Goal: Register for event/course

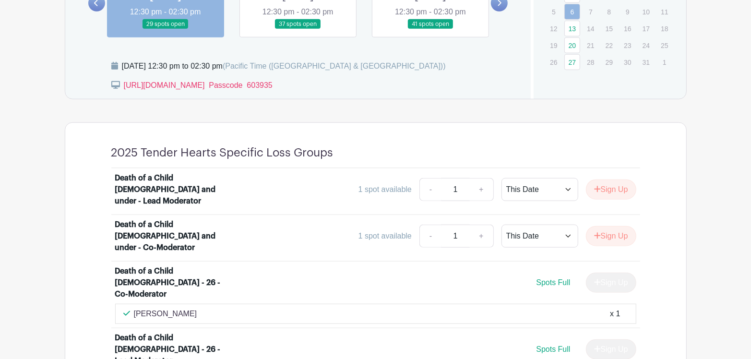
scroll to position [431, 0]
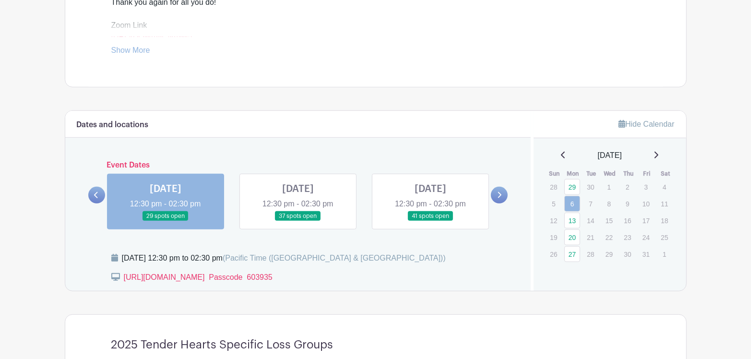
click at [298, 221] on link at bounding box center [298, 221] width 0 height 0
click at [496, 194] on link at bounding box center [499, 195] width 17 height 17
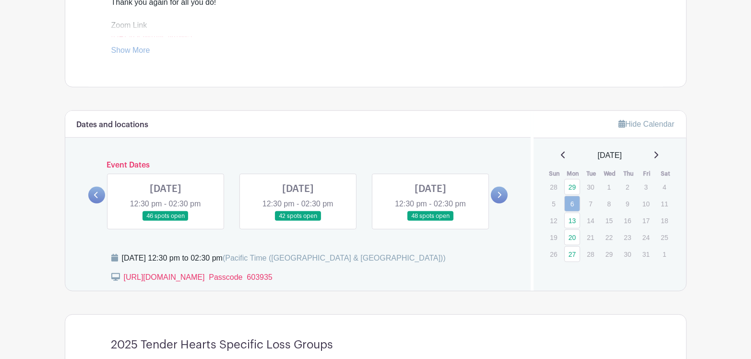
click at [96, 193] on icon at bounding box center [96, 194] width 4 height 7
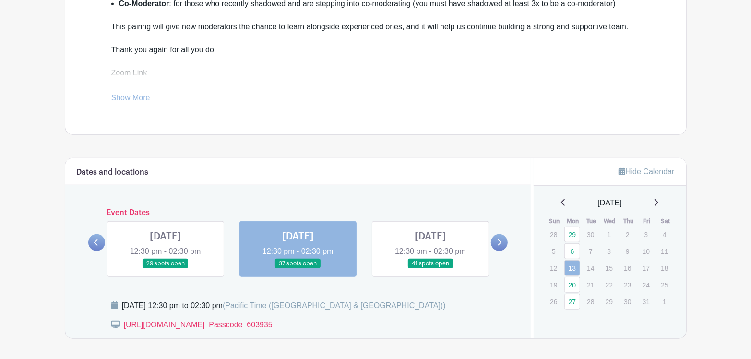
scroll to position [528, 0]
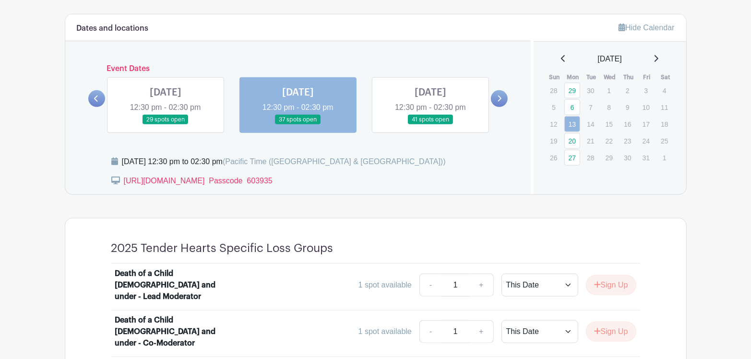
click at [166, 125] on link at bounding box center [166, 125] width 0 height 0
click at [94, 99] on icon at bounding box center [96, 98] width 4 height 7
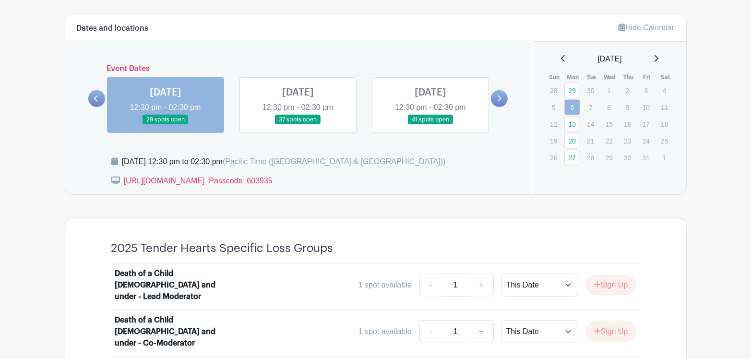
click at [166, 125] on link at bounding box center [166, 125] width 0 height 0
click at [567, 277] on select "This Date Select Dates" at bounding box center [539, 285] width 77 height 23
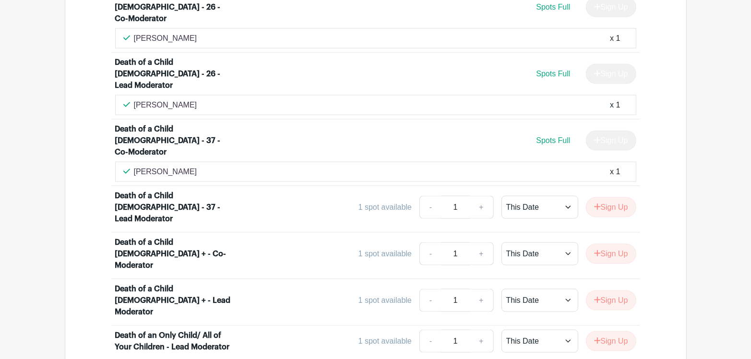
scroll to position [912, 0]
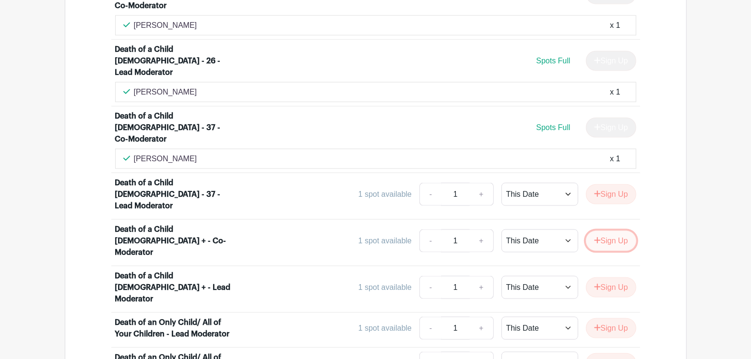
click at [595, 237] on icon "submit" at bounding box center [597, 241] width 7 height 8
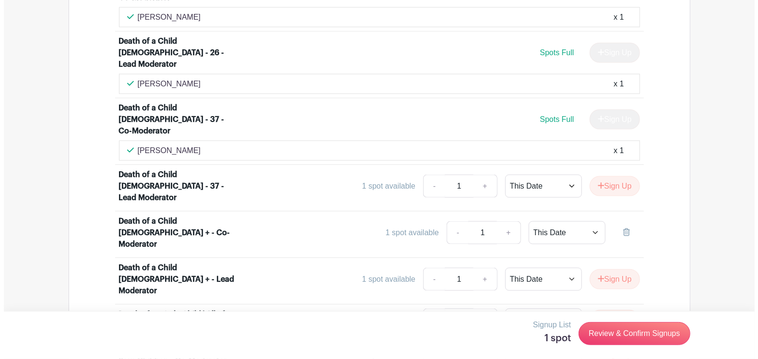
scroll to position [960, 0]
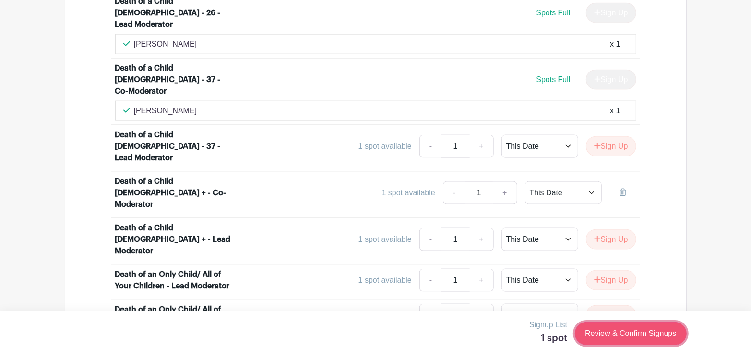
click at [620, 331] on link "Review & Confirm Signups" at bounding box center [630, 333] width 111 height 23
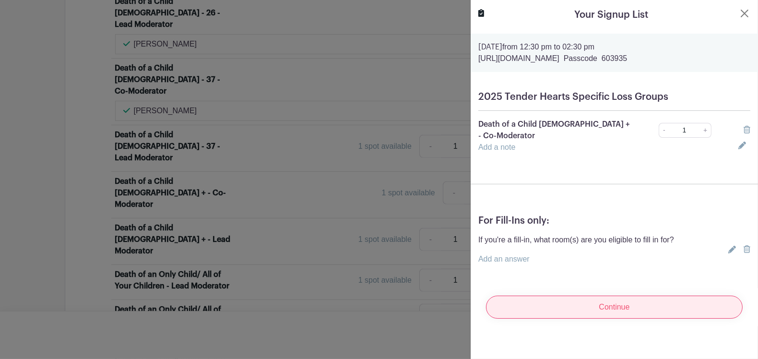
click at [595, 298] on input "Continue" at bounding box center [614, 307] width 257 height 23
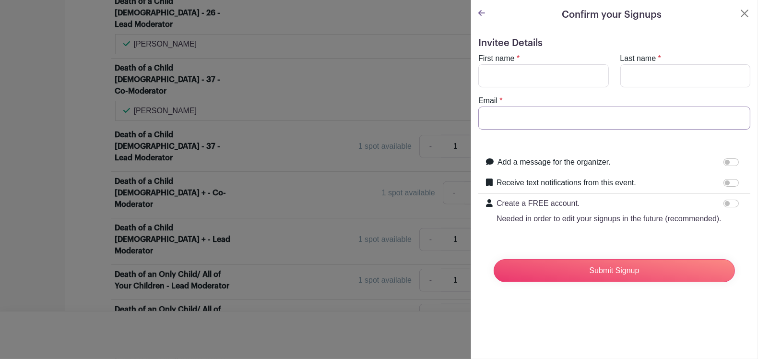
type input "[EMAIL_ADDRESS][DOMAIN_NAME]"
click at [513, 79] on input "First name" at bounding box center [543, 75] width 131 height 23
type input "[PERSON_NAME]"
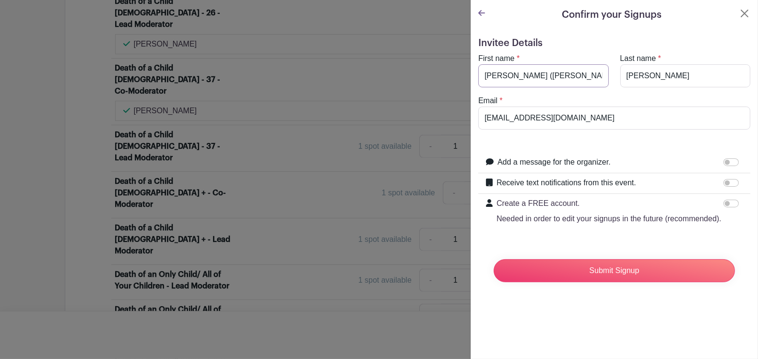
type input "[PERSON_NAME] ([PERSON_NAME])"
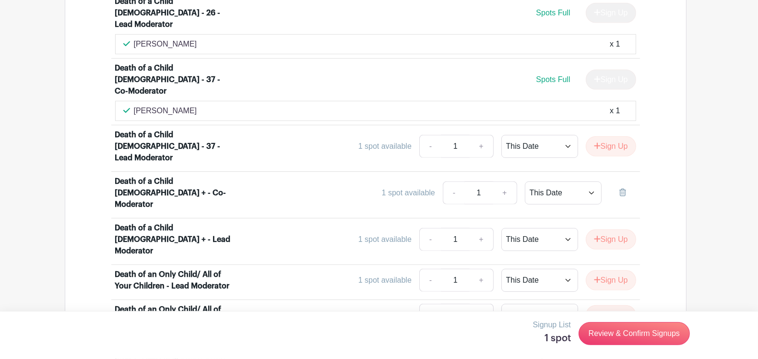
click at [407, 309] on div at bounding box center [379, 179] width 758 height 359
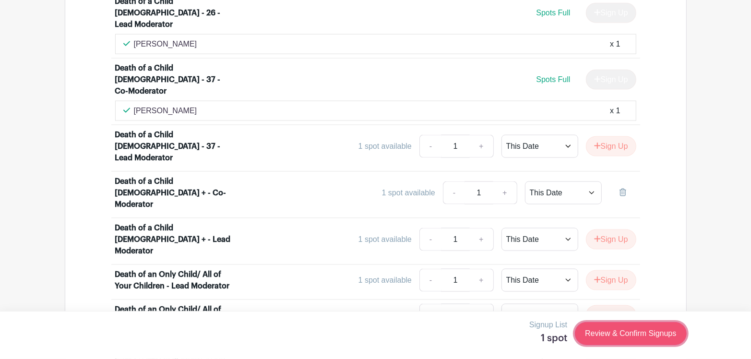
click at [631, 329] on link "Review & Confirm Signups" at bounding box center [630, 333] width 111 height 23
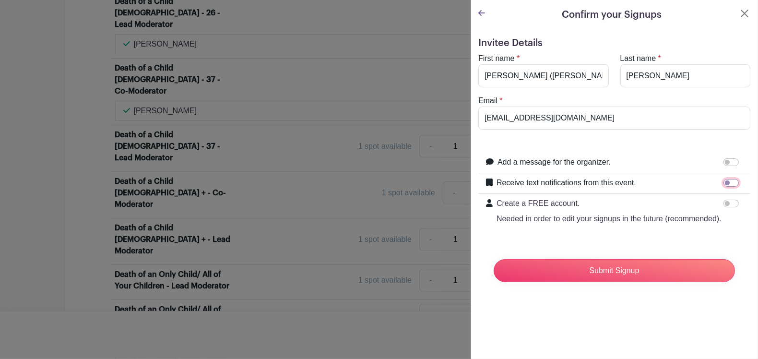
click at [726, 180] on input "Receive text notifications from this event." at bounding box center [731, 183] width 15 height 8
checkbox input "true"
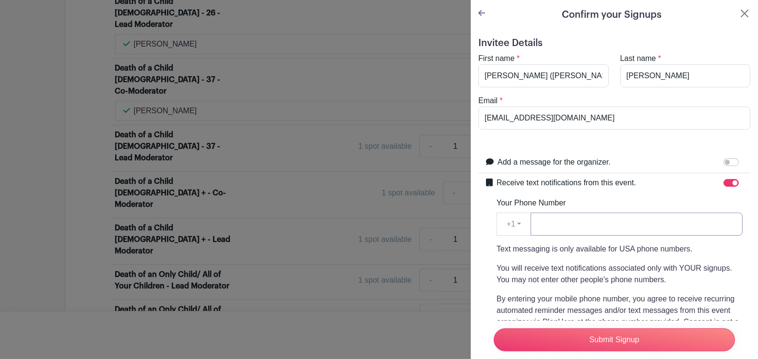
click at [596, 226] on input "Your Phone Number" at bounding box center [637, 224] width 212 height 23
type input "9162030613"
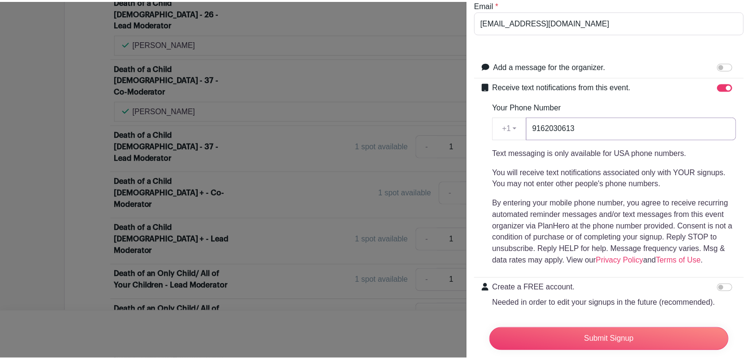
scroll to position [143, 0]
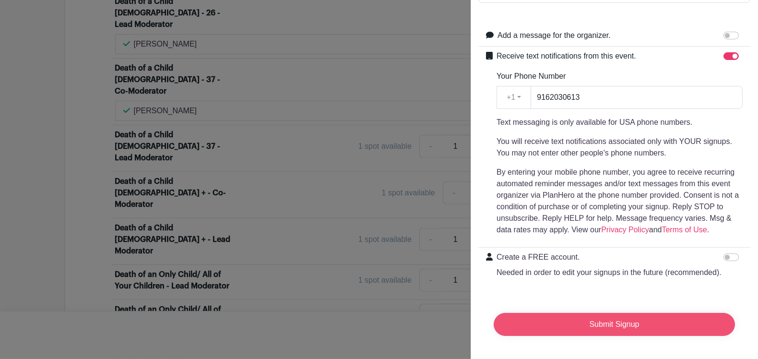
click at [606, 317] on input "Submit Signup" at bounding box center [614, 324] width 241 height 23
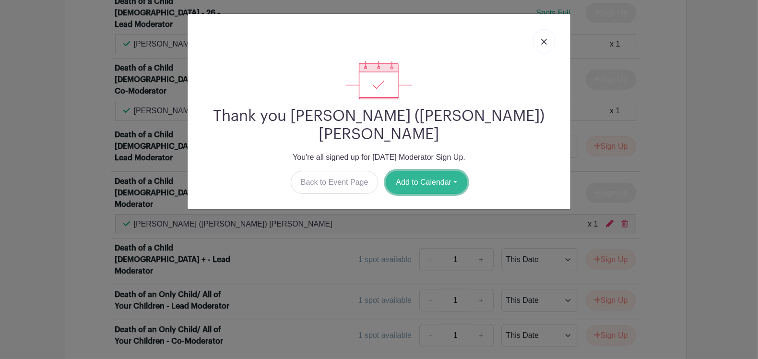
click at [410, 171] on button "Add to Calendar" at bounding box center [427, 182] width 82 height 23
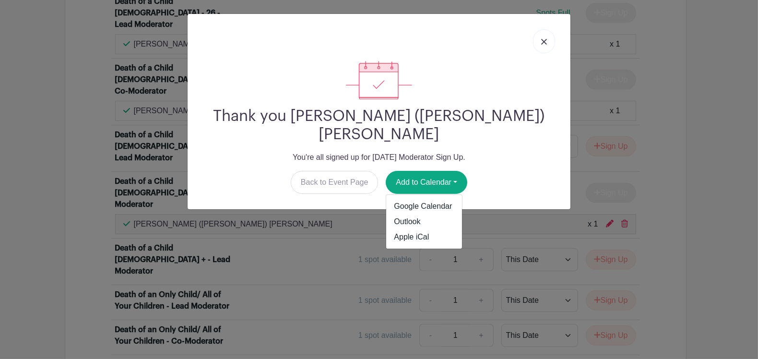
click at [354, 302] on div "Thank you [PERSON_NAME] ([PERSON_NAME]) [PERSON_NAME] You're all signed up for …" at bounding box center [379, 179] width 758 height 359
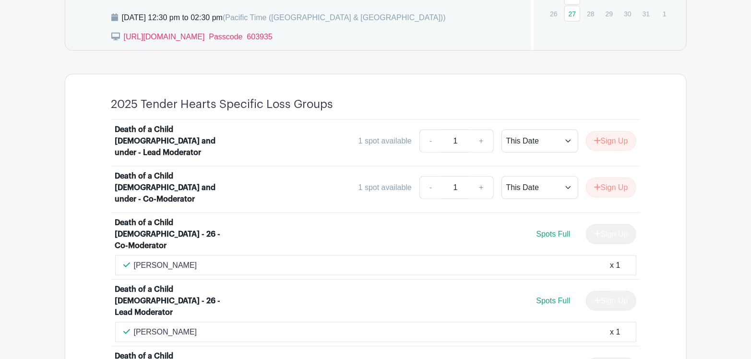
scroll to position [480, 0]
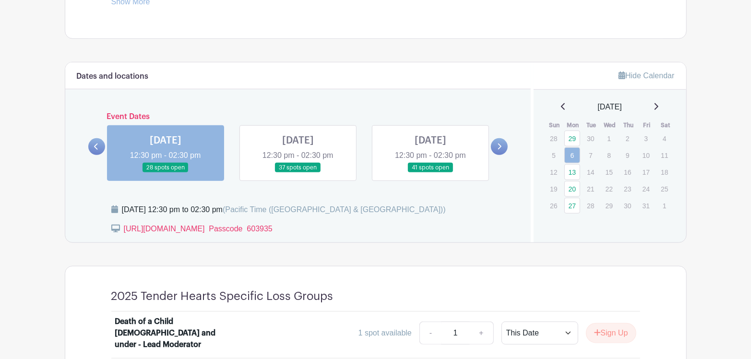
click at [495, 147] on link at bounding box center [499, 146] width 17 height 17
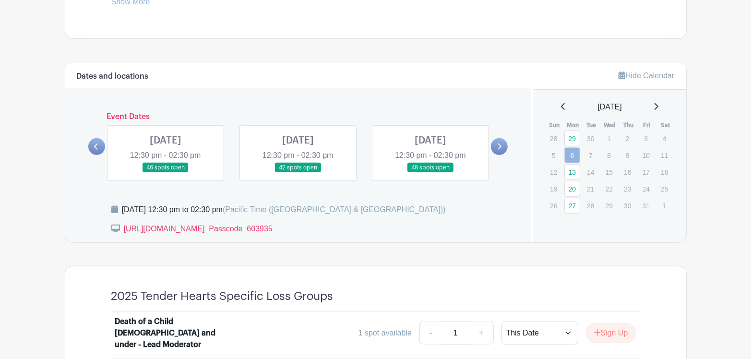
click at [101, 144] on link at bounding box center [96, 146] width 17 height 17
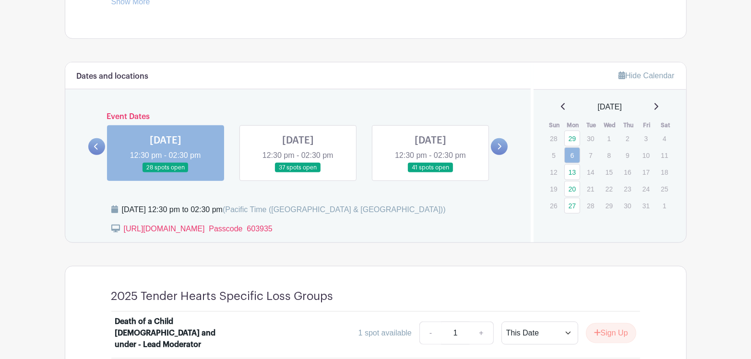
click at [298, 173] on link at bounding box center [298, 173] width 0 height 0
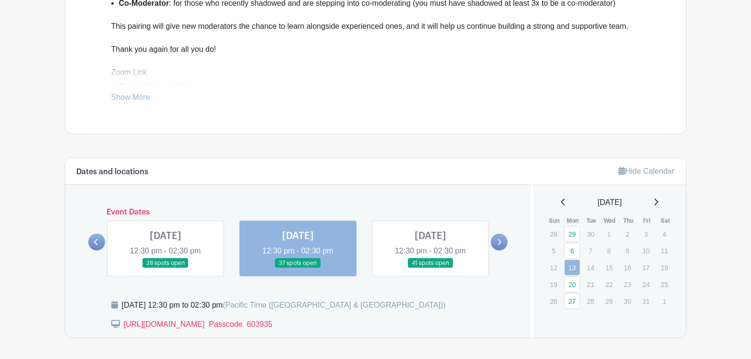
scroll to position [384, 0]
click at [430, 269] on link at bounding box center [430, 269] width 0 height 0
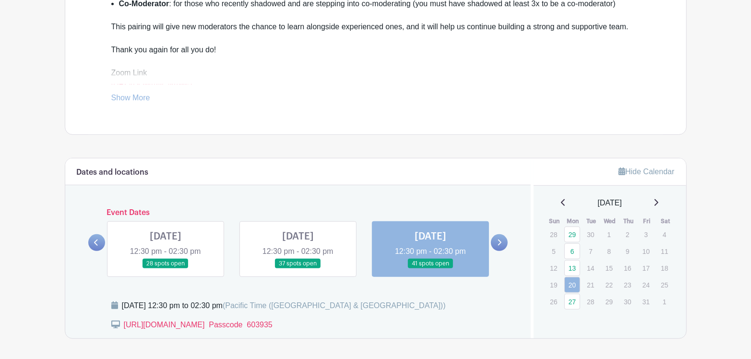
click at [298, 269] on link at bounding box center [298, 269] width 0 height 0
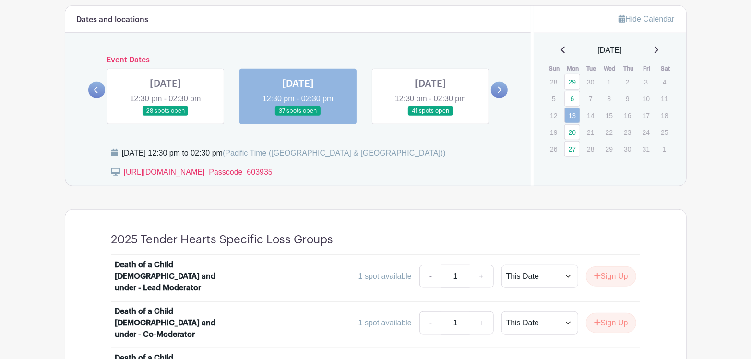
scroll to position [528, 0]
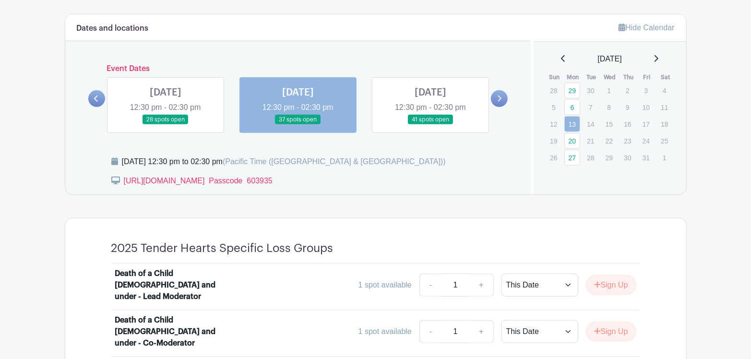
click at [430, 125] on link at bounding box center [430, 125] width 0 height 0
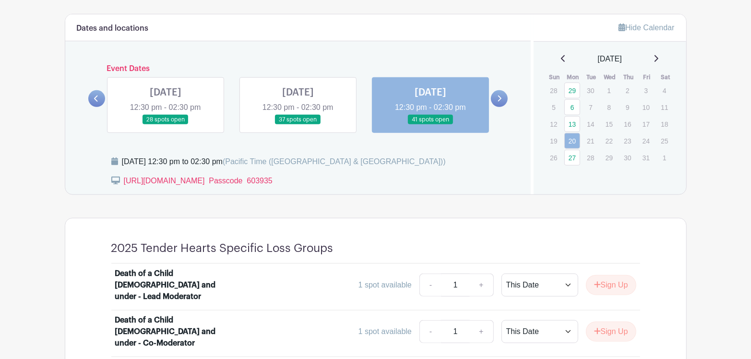
click at [417, 185] on div "[URL][DOMAIN_NAME]  Passcode 603935" at bounding box center [315, 184] width 408 height 19
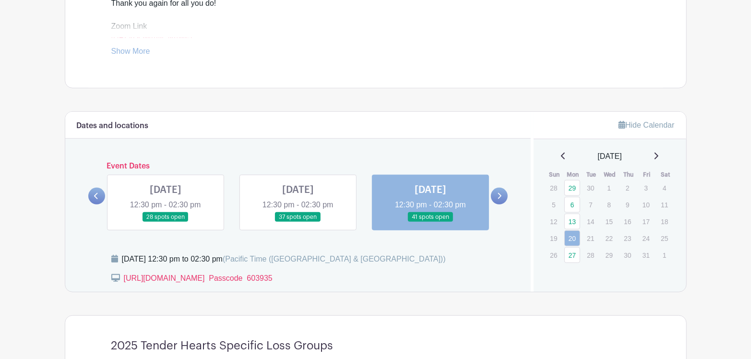
scroll to position [480, 0]
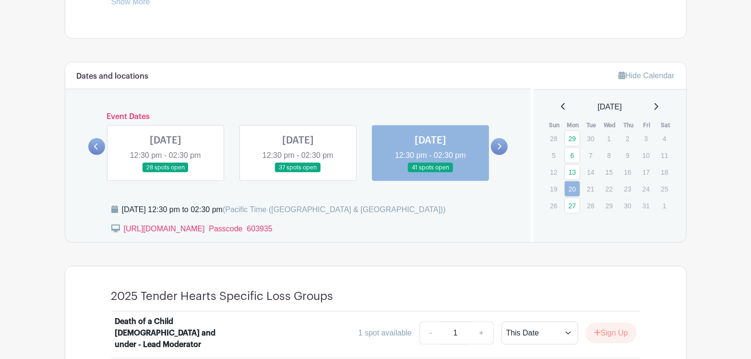
click at [498, 150] on link at bounding box center [499, 146] width 17 height 17
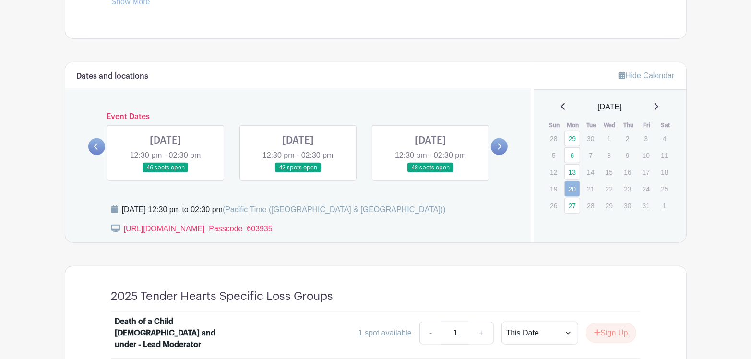
click at [166, 173] on link at bounding box center [166, 173] width 0 height 0
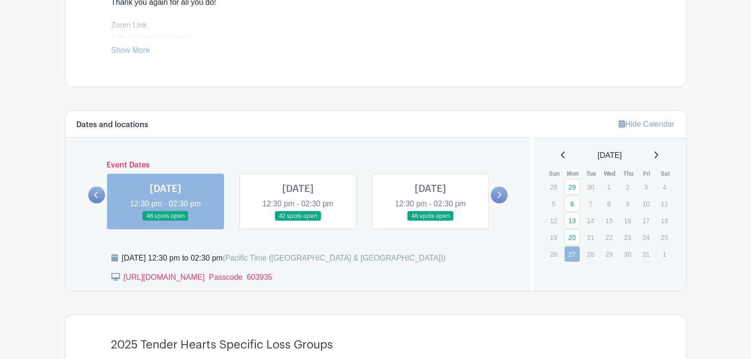
scroll to position [480, 0]
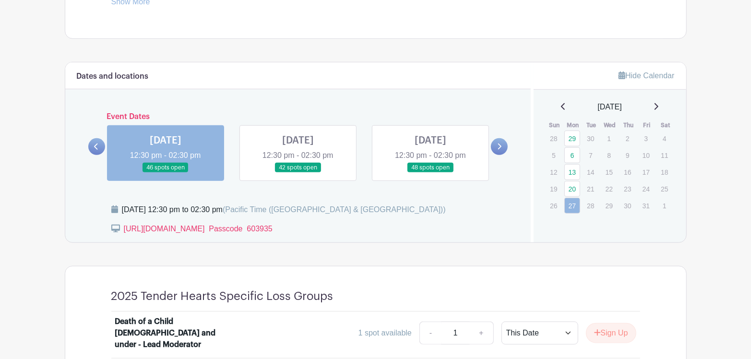
click at [95, 145] on icon at bounding box center [96, 146] width 4 height 6
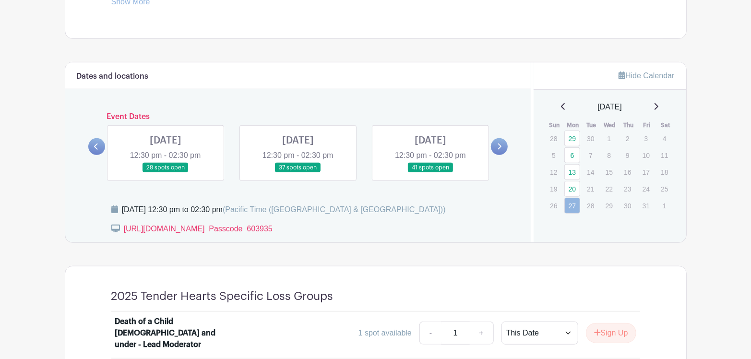
click at [430, 173] on link at bounding box center [430, 173] width 0 height 0
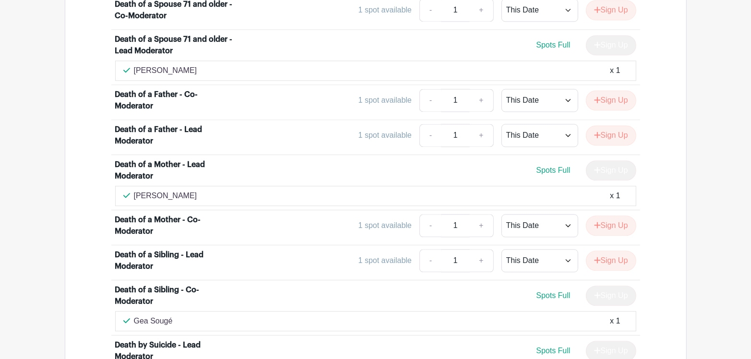
scroll to position [1632, 0]
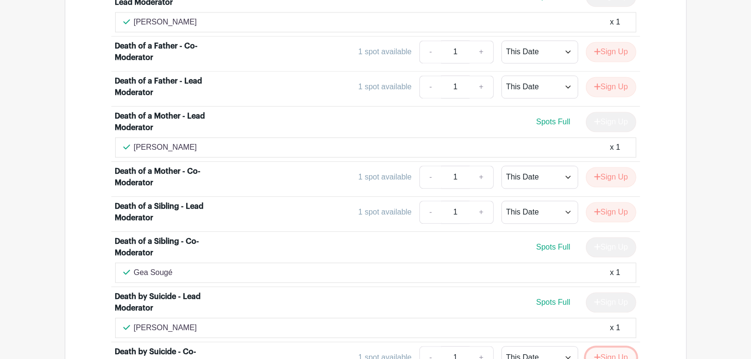
click at [596, 353] on icon "submit" at bounding box center [597, 357] width 7 height 8
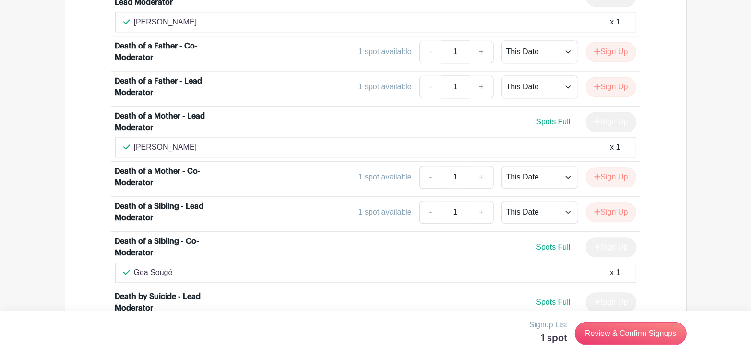
scroll to position [1728, 0]
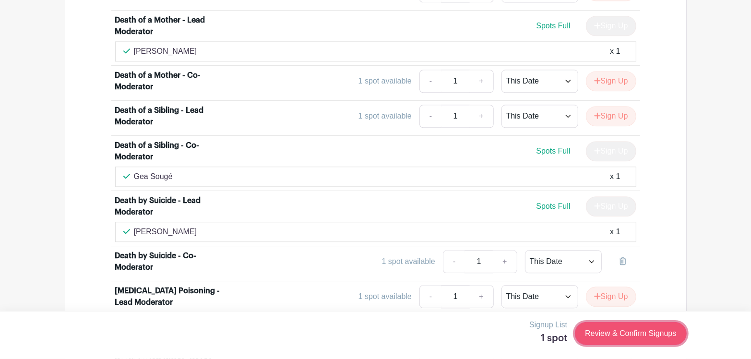
click at [596, 334] on link "Review & Confirm Signups" at bounding box center [630, 333] width 111 height 23
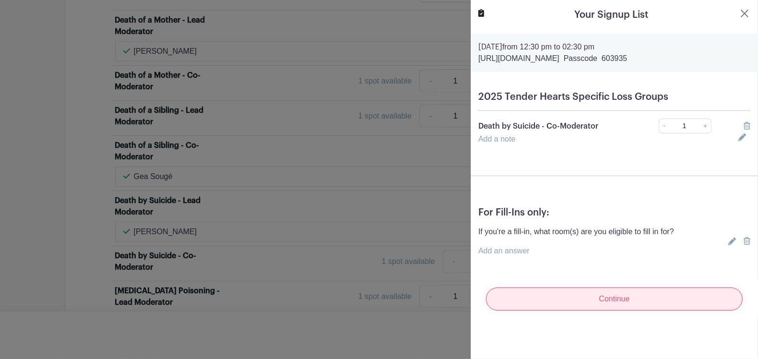
click at [607, 298] on input "Continue" at bounding box center [614, 298] width 257 height 23
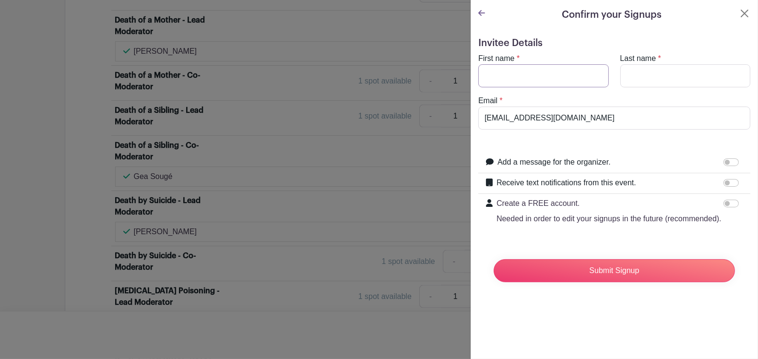
click at [524, 80] on input "First name" at bounding box center [543, 75] width 131 height 23
type input "[PERSON_NAME] ([PERSON_NAME])"
type input "[PERSON_NAME]"
click at [531, 244] on form "Invitee Details First name * [PERSON_NAME] ([PERSON_NAME]) Last name * [PERSON_…" at bounding box center [614, 163] width 272 height 252
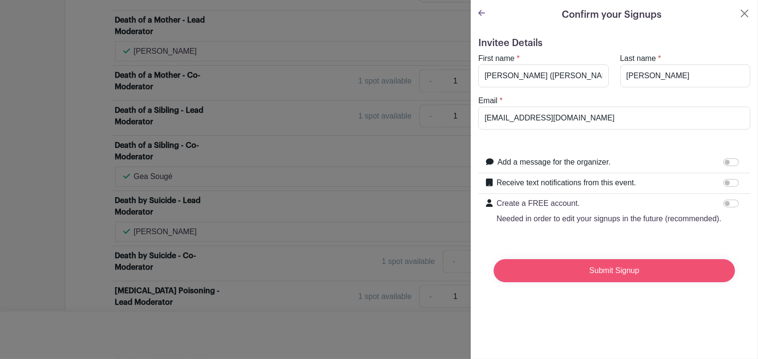
click at [563, 281] on input "Submit Signup" at bounding box center [614, 270] width 241 height 23
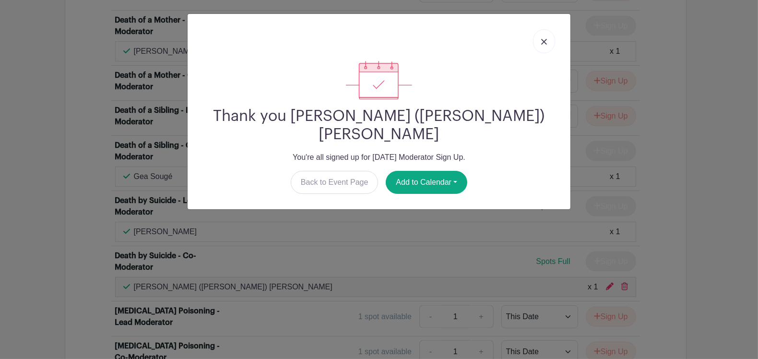
click at [544, 41] on img at bounding box center [544, 42] width 6 height 6
